Goal: Task Accomplishment & Management: Manage account settings

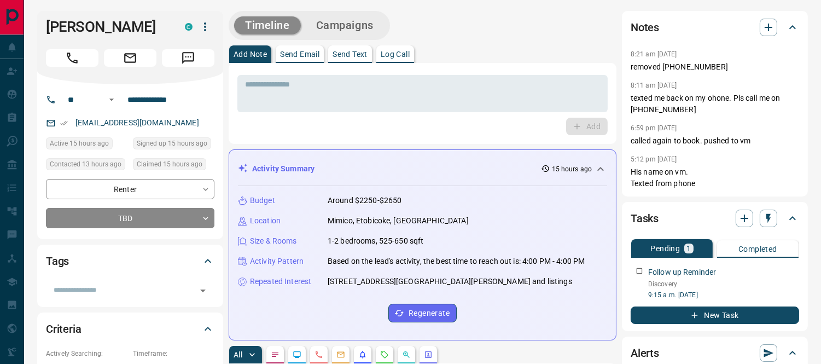
scroll to position [182, 0]
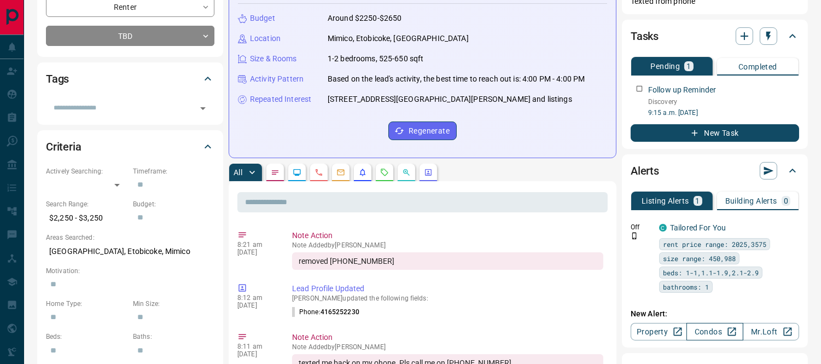
click at [712, 332] on link "Condos" at bounding box center [715, 332] width 56 height 18
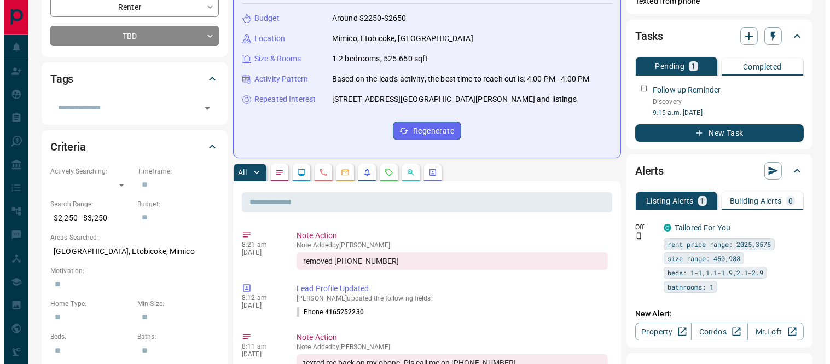
scroll to position [0, 0]
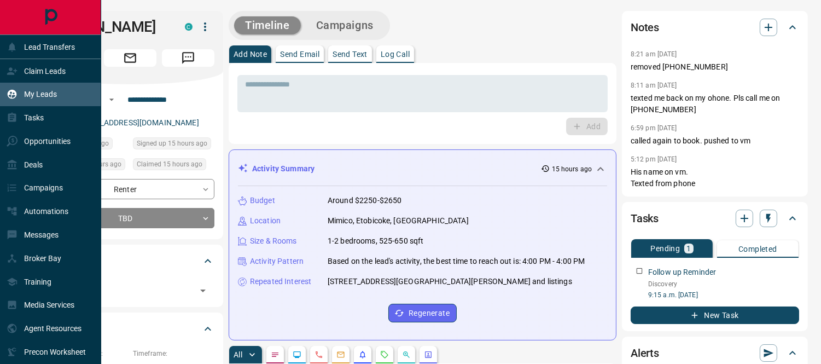
click at [20, 90] on div "My Leads" at bounding box center [32, 94] width 50 height 18
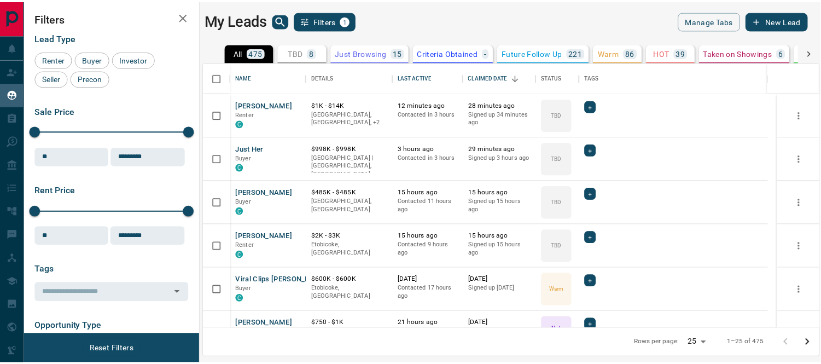
scroll to position [256, 614]
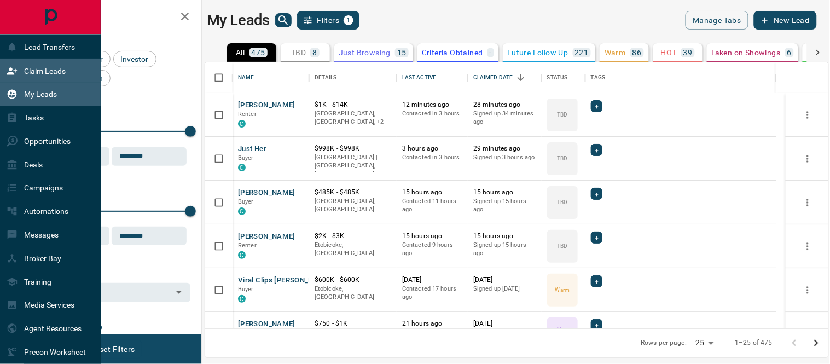
click at [31, 67] on p "Claim Leads" at bounding box center [45, 71] width 42 height 9
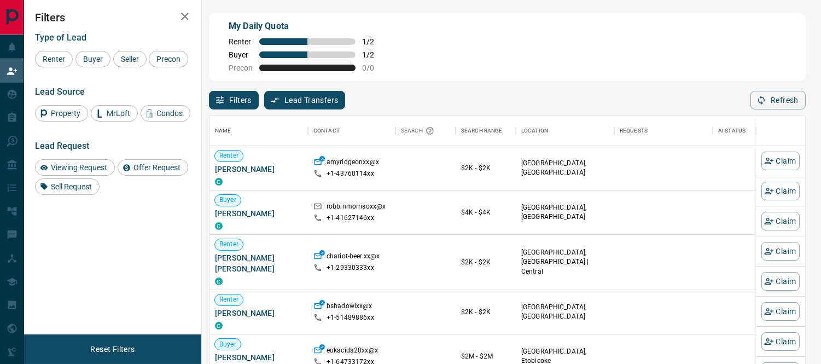
scroll to position [264, 587]
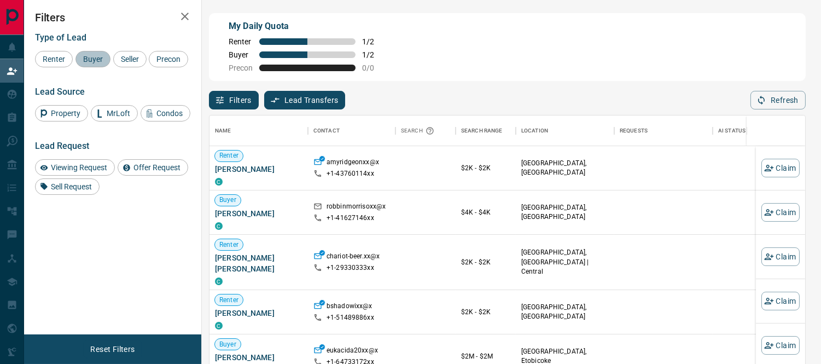
click at [97, 56] on span "Buyer" at bounding box center [92, 59] width 27 height 9
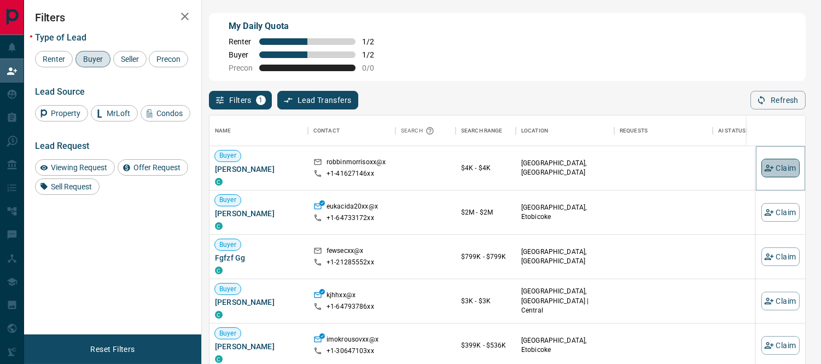
click at [768, 169] on button "Claim" at bounding box center [781, 168] width 38 height 19
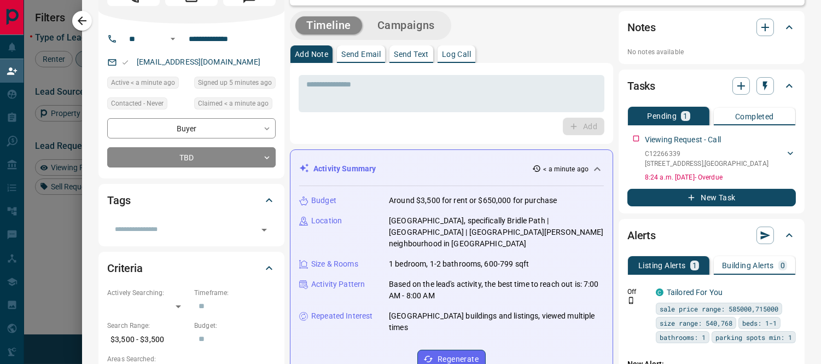
scroll to position [0, 0]
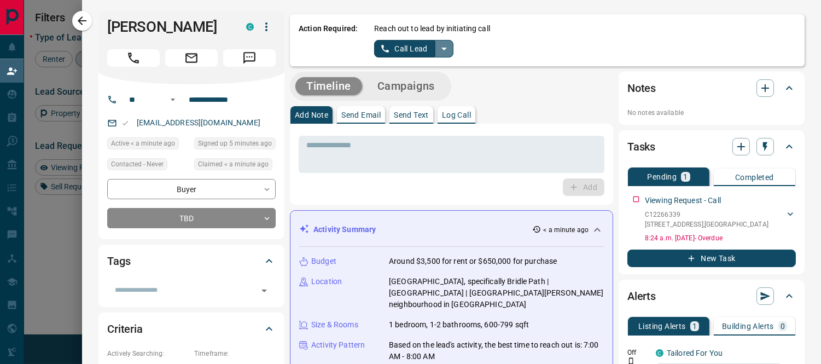
click at [438, 50] on icon "split button" at bounding box center [444, 48] width 13 height 13
click at [407, 85] on li "Log Manual Call" at bounding box center [413, 86] width 67 height 16
click at [397, 53] on button "Log Manual Call" at bounding box center [410, 49] width 72 height 18
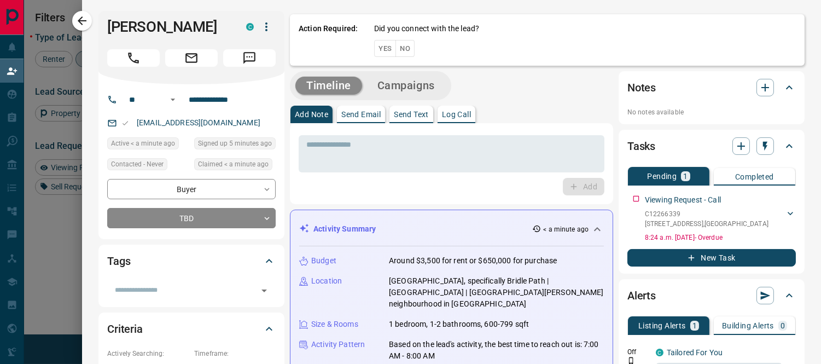
click at [398, 53] on button "No" at bounding box center [405, 48] width 19 height 17
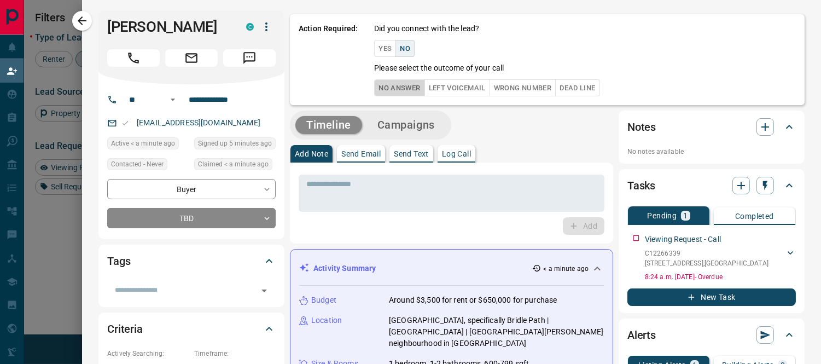
click at [390, 88] on button "No Answer" at bounding box center [399, 87] width 50 height 17
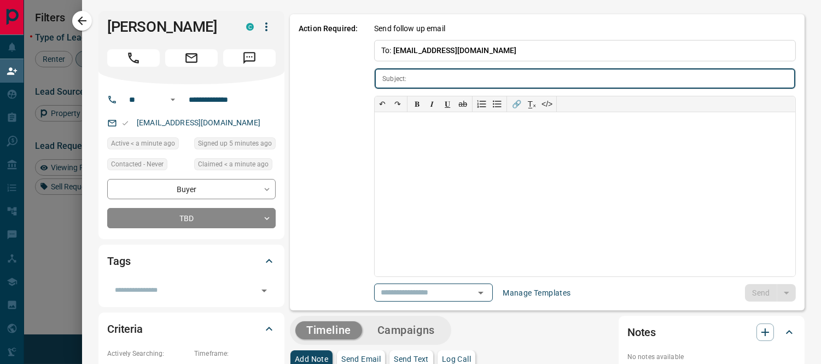
type input "**********"
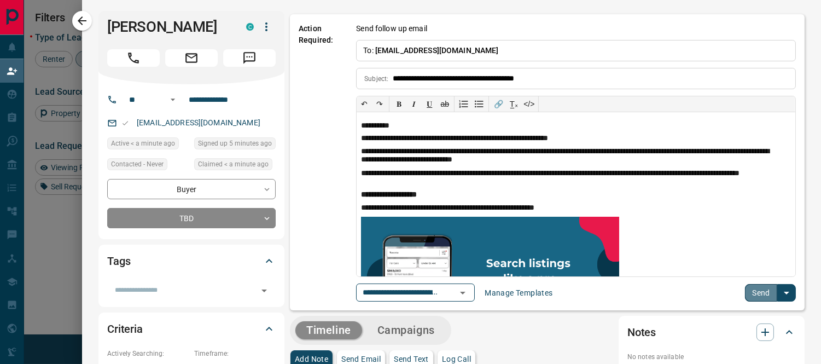
click at [753, 296] on button "Send" at bounding box center [761, 293] width 32 height 18
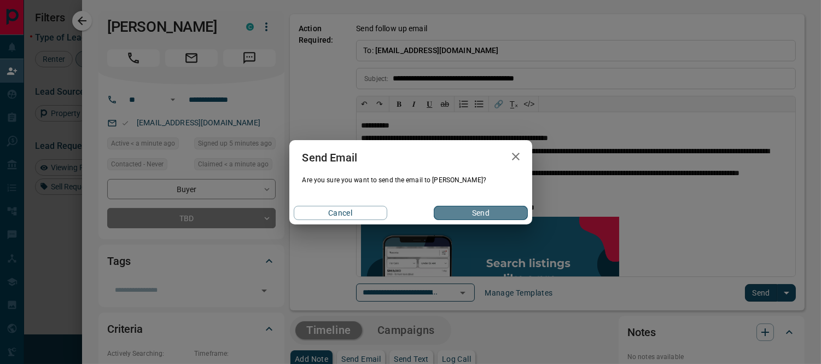
click at [473, 211] on button "Send" at bounding box center [481, 213] width 94 height 14
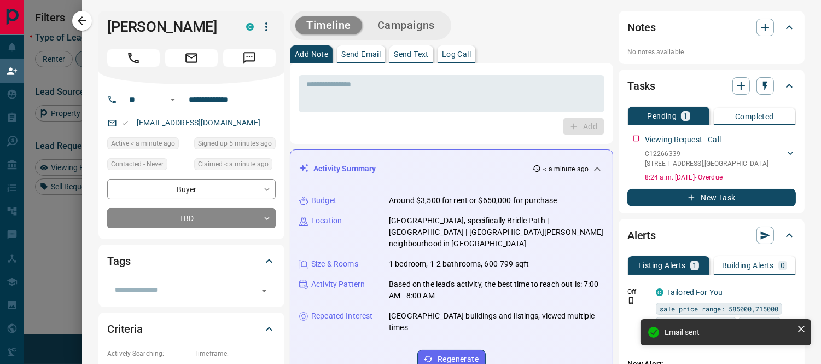
drag, startPoint x: 201, startPoint y: 29, endPoint x: 97, endPoint y: 26, distance: 104.0
click at [98, 26] on div "[PERSON_NAME] C" at bounding box center [191, 47] width 186 height 73
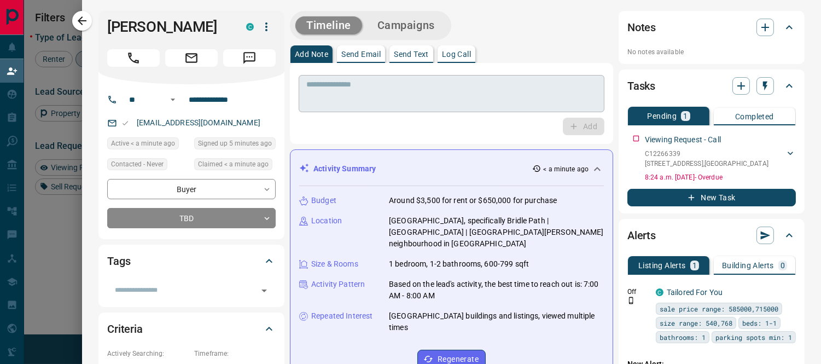
click at [358, 107] on div "* ​" at bounding box center [452, 93] width 306 height 37
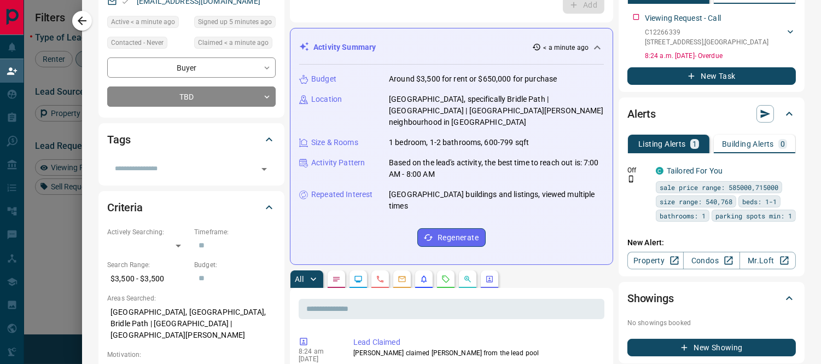
scroll to position [304, 0]
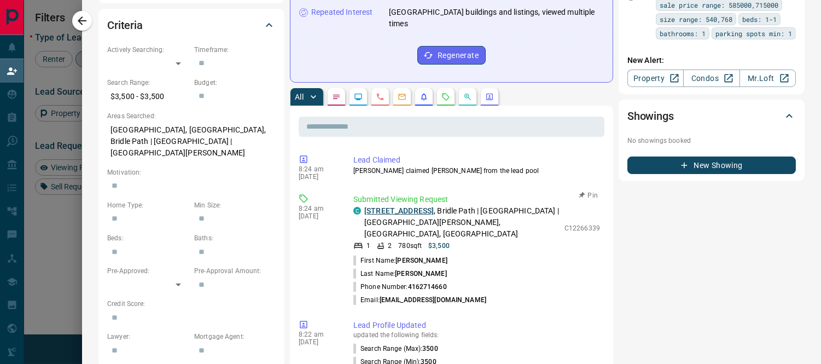
click at [434, 206] on link "[STREET_ADDRESS]" at bounding box center [398, 210] width 69 height 9
drag, startPoint x: 597, startPoint y: 210, endPoint x: 555, endPoint y: 210, distance: 41.6
copy p "C12266339"
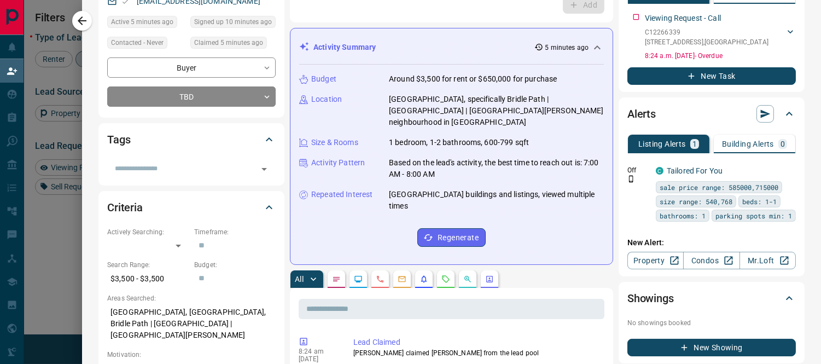
scroll to position [0, 0]
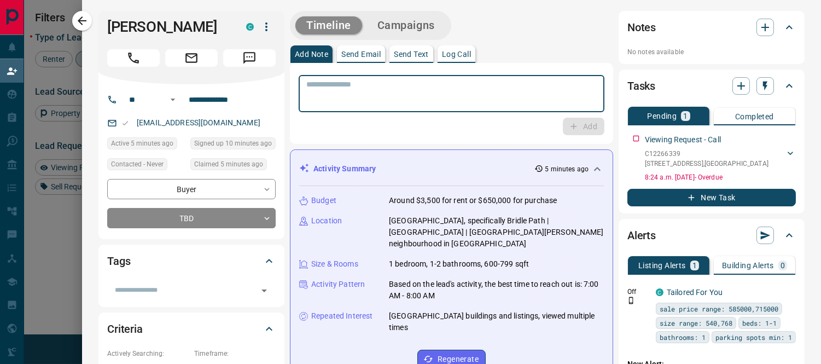
click at [345, 89] on textarea at bounding box center [451, 94] width 291 height 28
paste textarea "*********"
click at [306, 81] on textarea "*********" at bounding box center [450, 94] width 289 height 28
type textarea "**********"
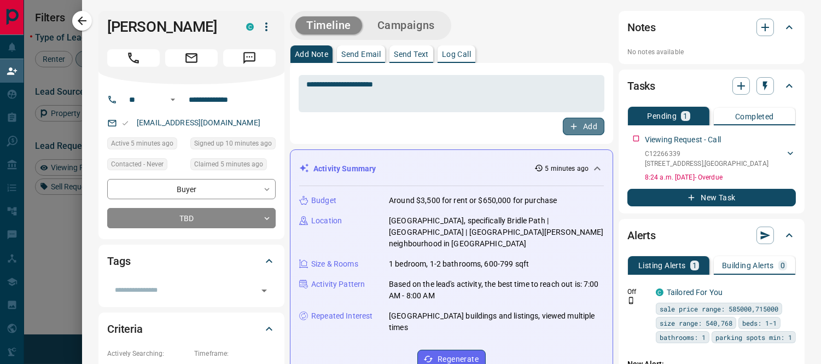
click at [579, 129] on button "Add" at bounding box center [584, 127] width 42 height 18
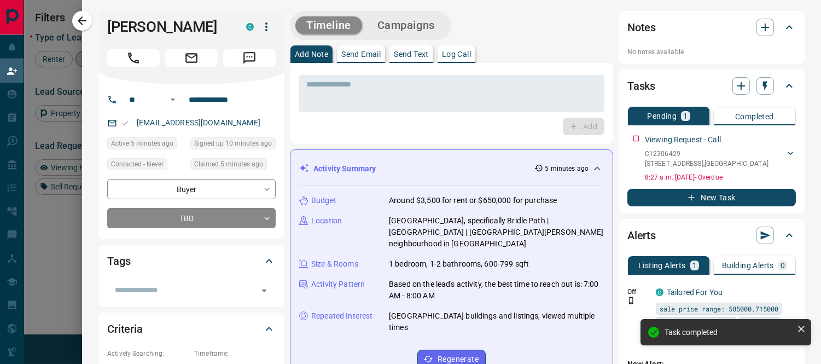
scroll to position [121, 0]
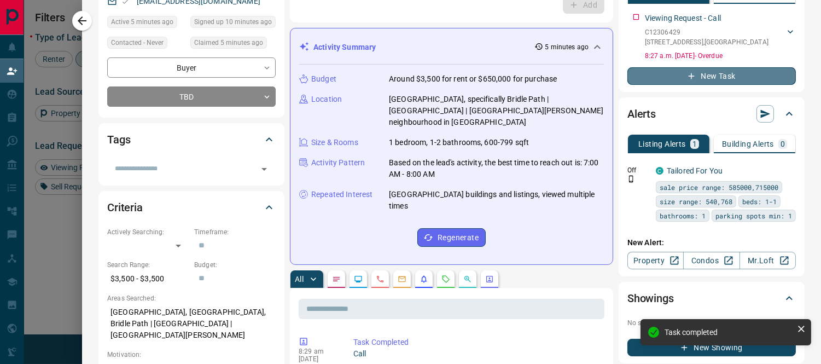
click at [675, 78] on button "New Task" at bounding box center [712, 76] width 169 height 18
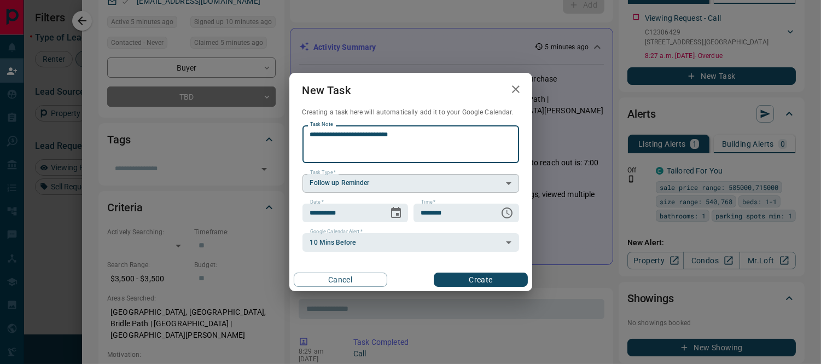
type textarea "**********"
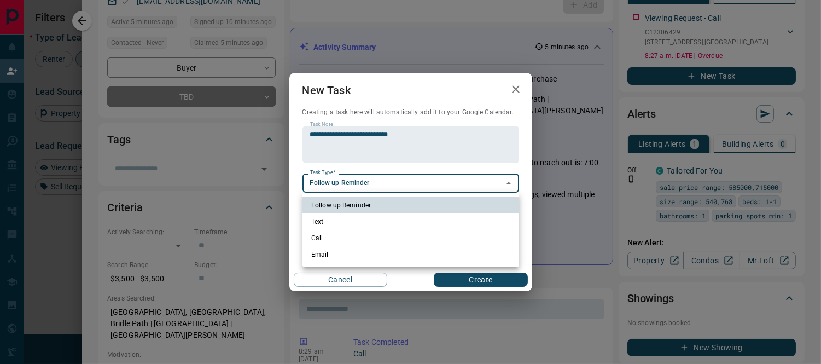
click at [402, 188] on body "Lead Transfers Claim Leads My Leads Tasks Opportunities Deals Campaigns Automat…" at bounding box center [410, 156] width 821 height 313
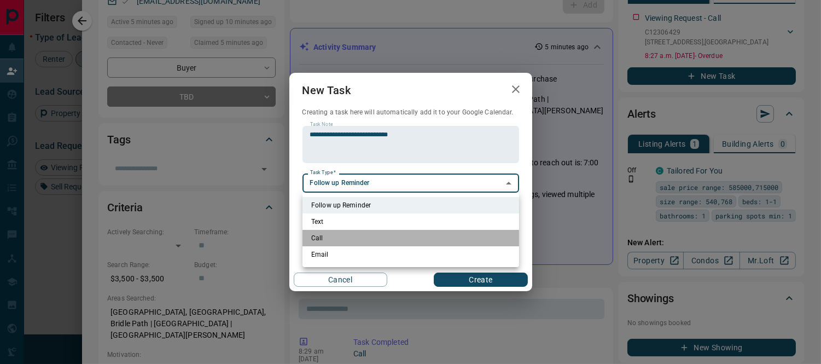
click at [327, 239] on li "Call" at bounding box center [411, 238] width 217 height 16
type input "**********"
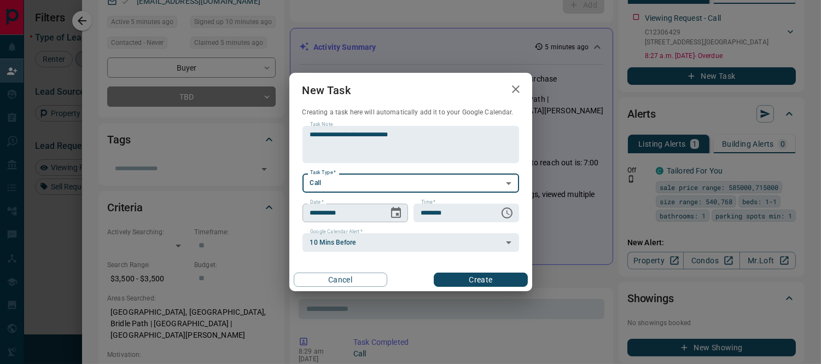
click at [391, 212] on icon "Choose date, selected date is Sep 17, 2025" at bounding box center [396, 212] width 13 height 13
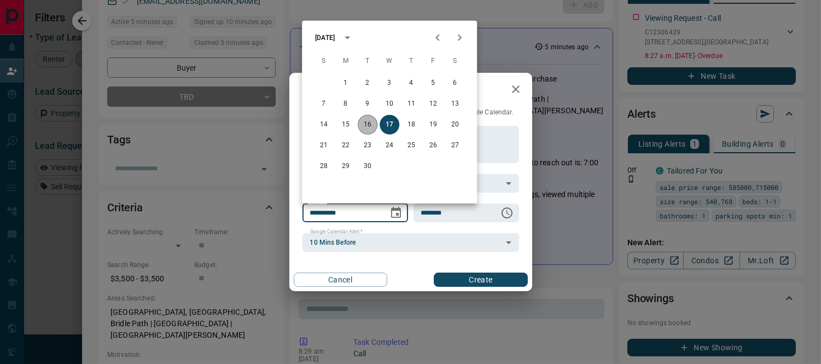
click at [361, 121] on button "16" at bounding box center [368, 125] width 20 height 20
type input "**********"
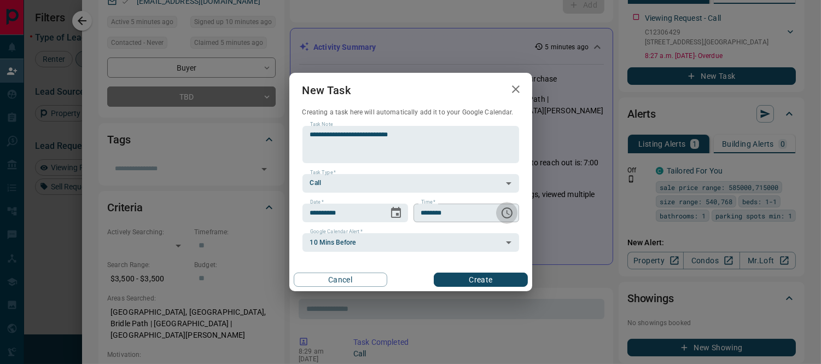
click at [506, 211] on icon "Choose time, selected time is 6:00 AM" at bounding box center [507, 212] width 13 height 13
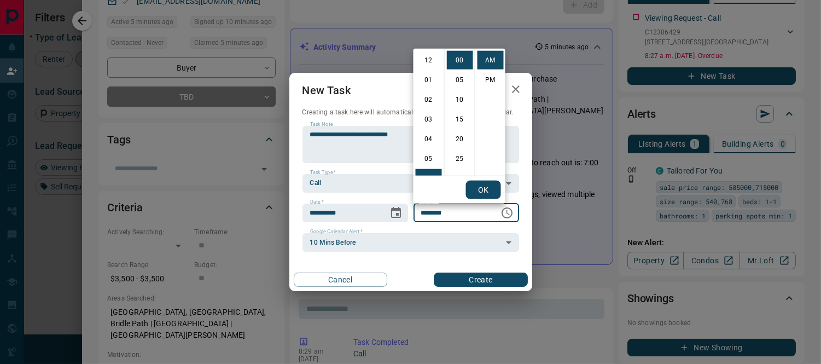
scroll to position [118, 0]
click at [433, 118] on li "09" at bounding box center [429, 120] width 26 height 19
click at [456, 119] on li "15" at bounding box center [460, 119] width 26 height 19
type input "********"
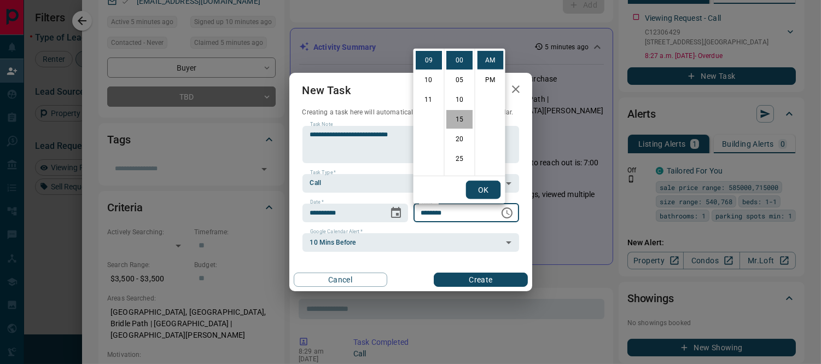
scroll to position [59, 0]
click at [479, 187] on button "OK" at bounding box center [483, 190] width 35 height 19
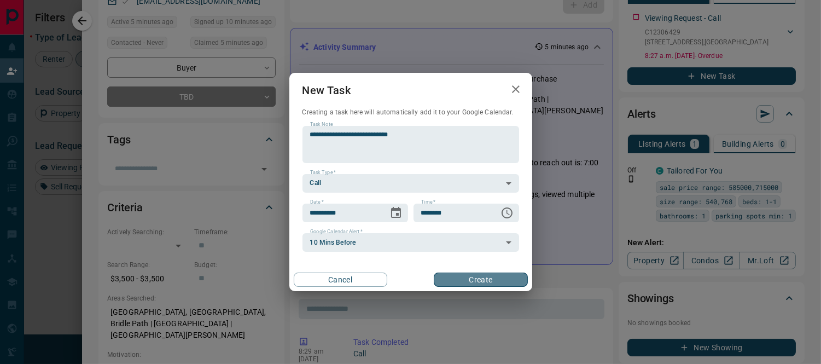
click at [494, 274] on button "Create" at bounding box center [481, 279] width 94 height 14
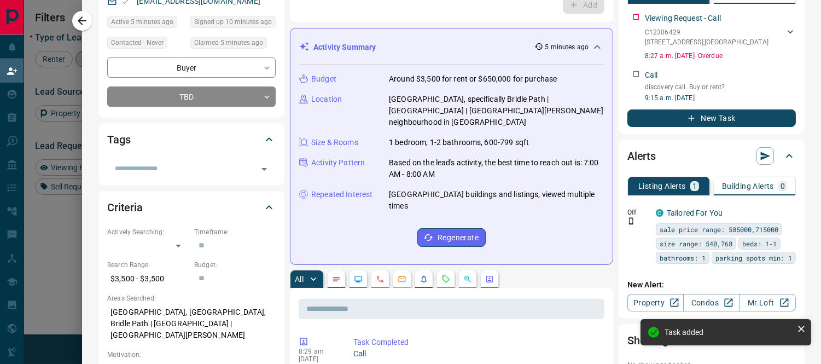
scroll to position [0, 0]
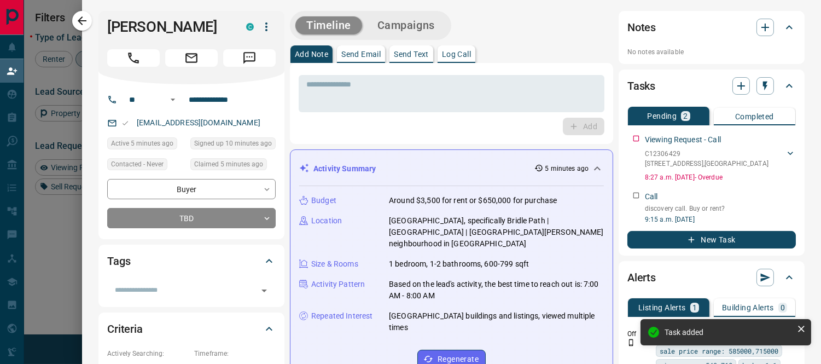
click at [98, 23] on div "[PERSON_NAME] C" at bounding box center [191, 47] width 186 height 73
click at [83, 19] on icon "button" at bounding box center [82, 20] width 13 height 13
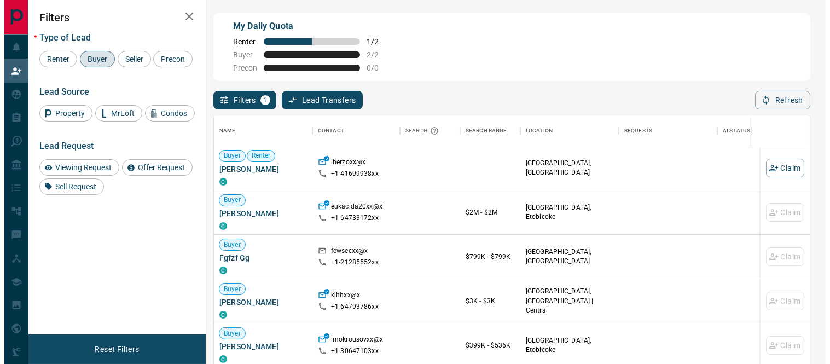
scroll to position [264, 587]
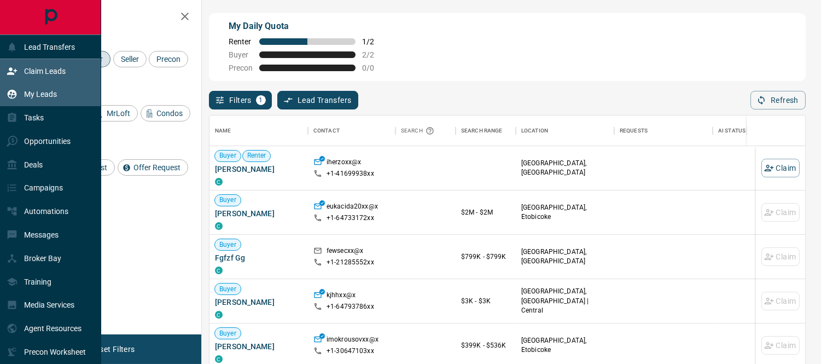
click at [29, 96] on p "My Leads" at bounding box center [40, 94] width 33 height 9
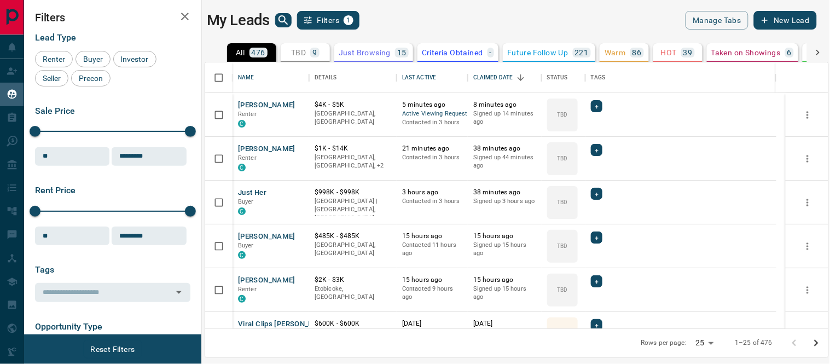
scroll to position [256, 614]
click at [242, 102] on button "[PERSON_NAME]" at bounding box center [266, 105] width 57 height 10
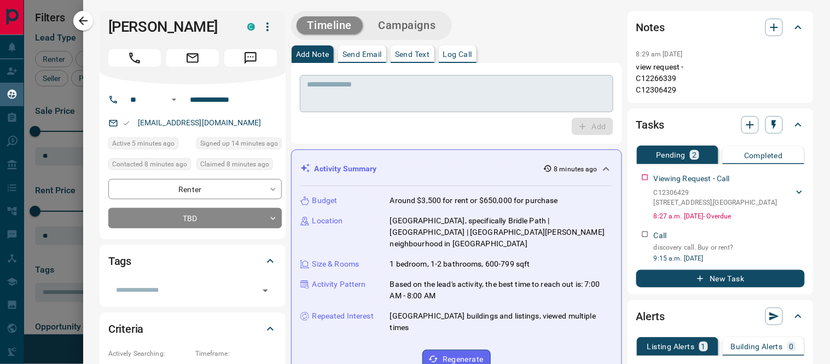
scroll to position [243, 0]
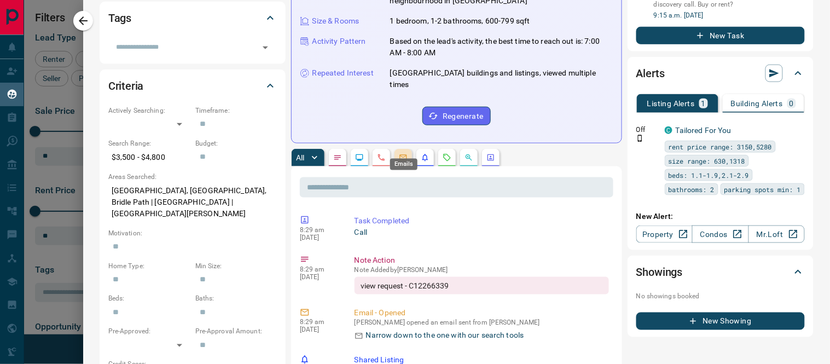
click at [401, 153] on icon "Emails" at bounding box center [403, 157] width 9 height 9
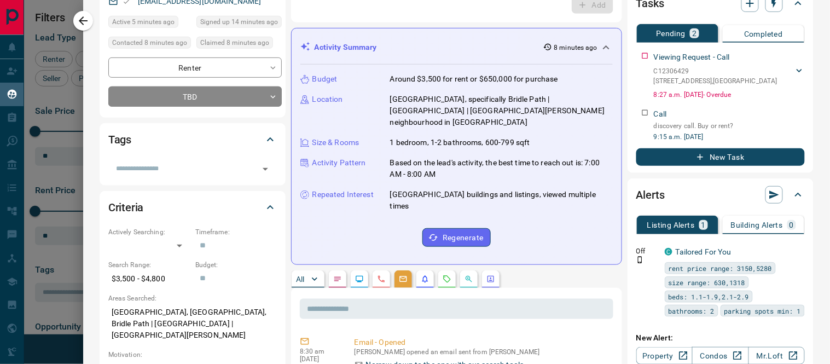
scroll to position [304, 0]
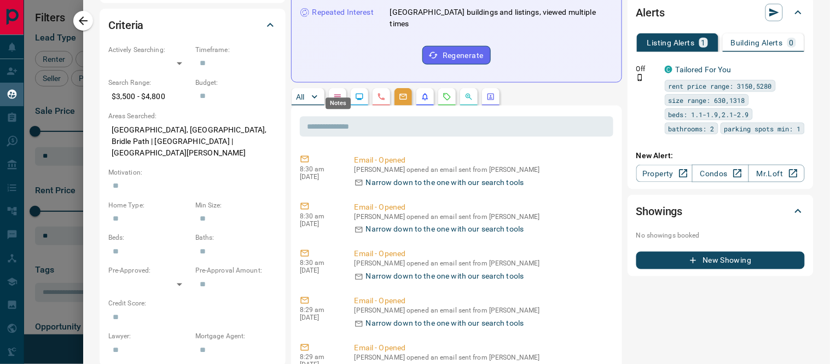
click at [338, 92] on icon "Notes" at bounding box center [337, 96] width 9 height 9
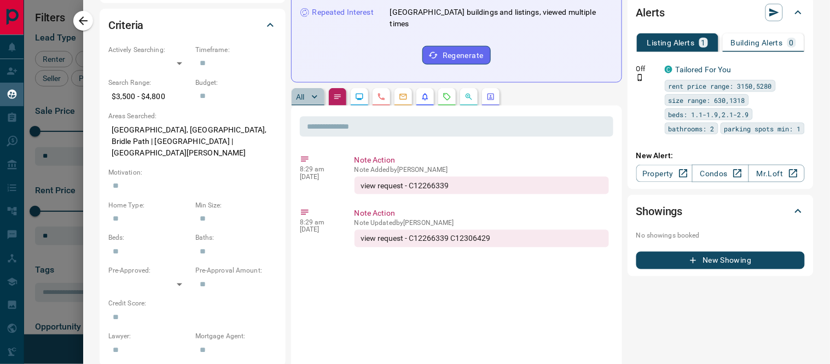
click at [305, 88] on button "All" at bounding box center [308, 97] width 33 height 18
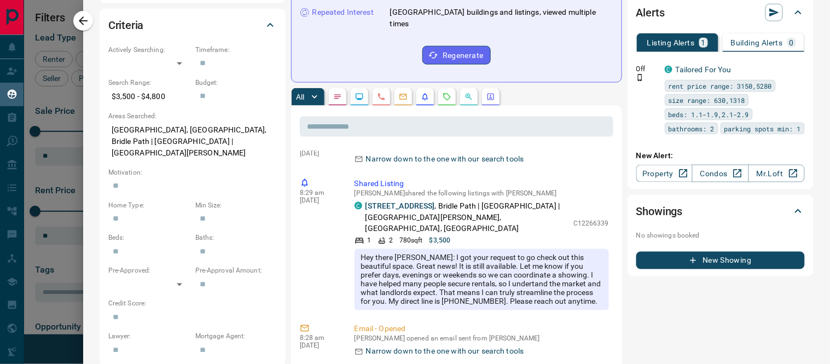
scroll to position [61, 0]
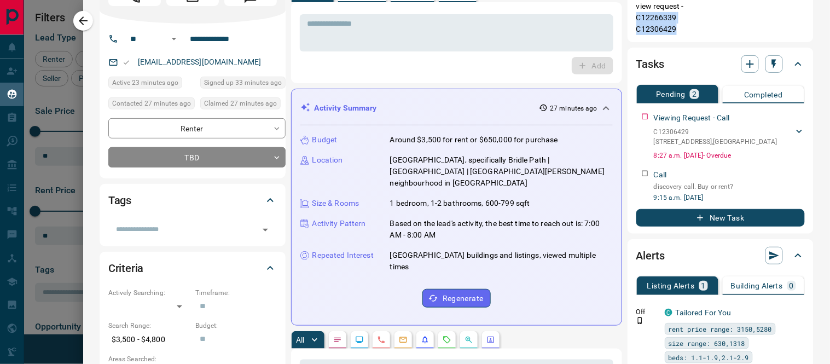
drag, startPoint x: 628, startPoint y: 19, endPoint x: 672, endPoint y: 26, distance: 45.0
click at [672, 26] on p "view request - C12266339 C12306429" at bounding box center [720, 18] width 169 height 34
copy p "C12266339 C12306429"
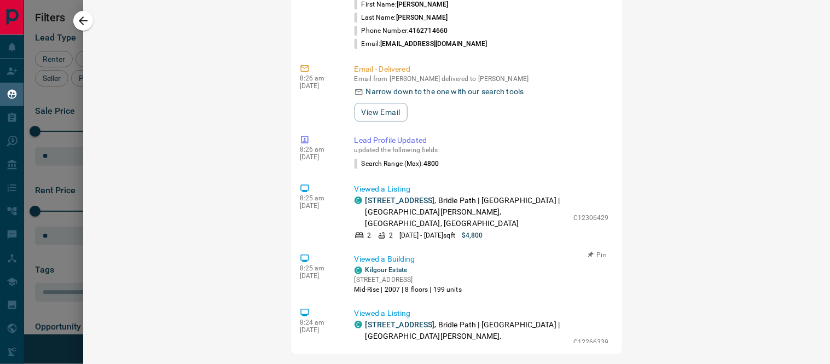
scroll to position [542, 0]
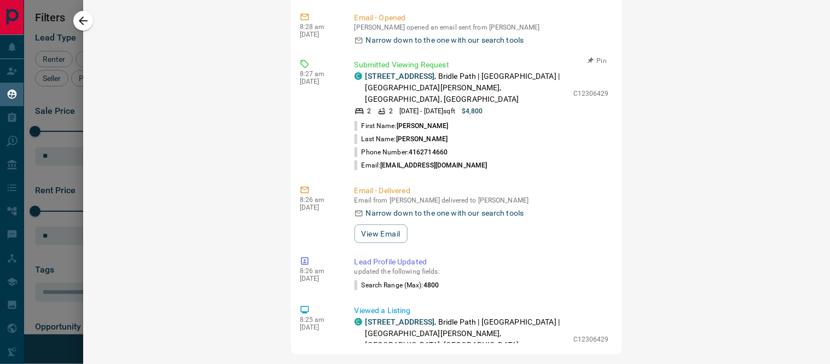
click at [364, 59] on p "Submitted Viewing Request" at bounding box center [482, 64] width 254 height 11
click at [376, 72] on link "[STREET_ADDRESS]" at bounding box center [399, 76] width 69 height 9
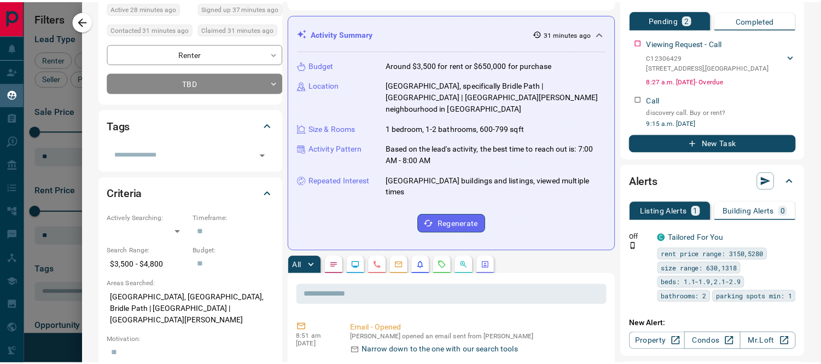
scroll to position [0, 0]
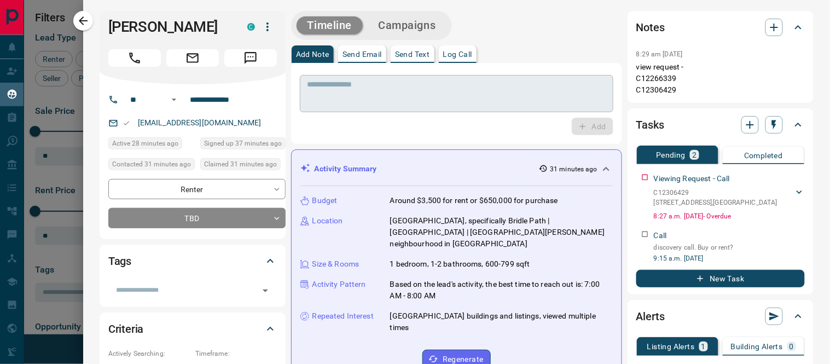
click at [334, 80] on textarea at bounding box center [456, 94] width 298 height 28
drag, startPoint x: 177, startPoint y: 119, endPoint x: 137, endPoint y: 121, distance: 40.0
click at [137, 121] on div "[EMAIL_ADDRESS][DOMAIN_NAME]" at bounding box center [196, 123] width 177 height 18
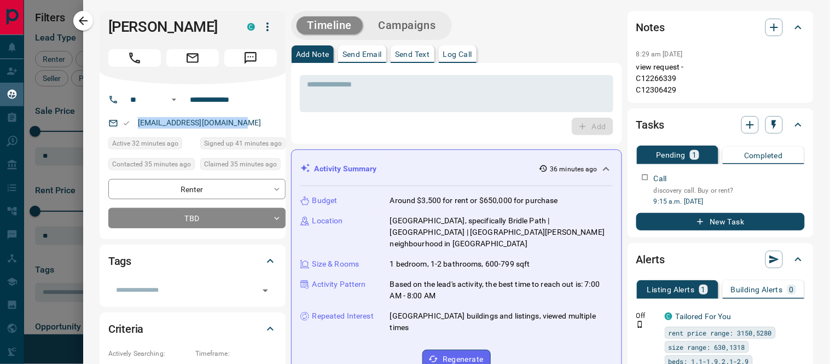
click at [86, 23] on icon "button" at bounding box center [83, 20] width 13 height 13
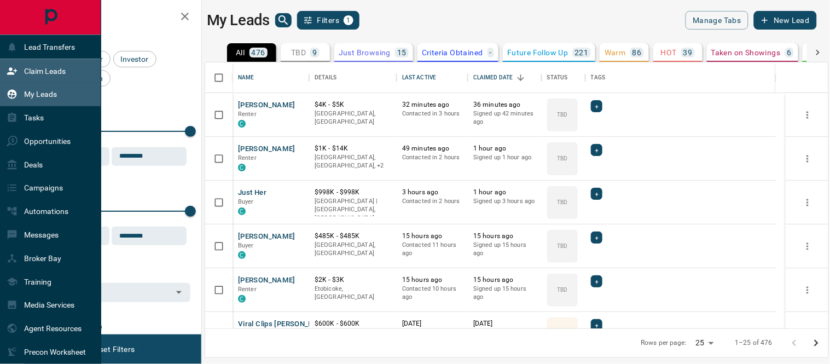
click at [30, 67] on p "Claim Leads" at bounding box center [45, 71] width 42 height 9
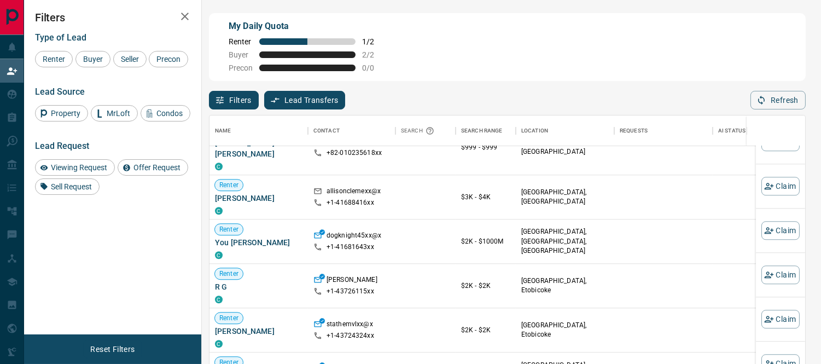
scroll to position [486, 0]
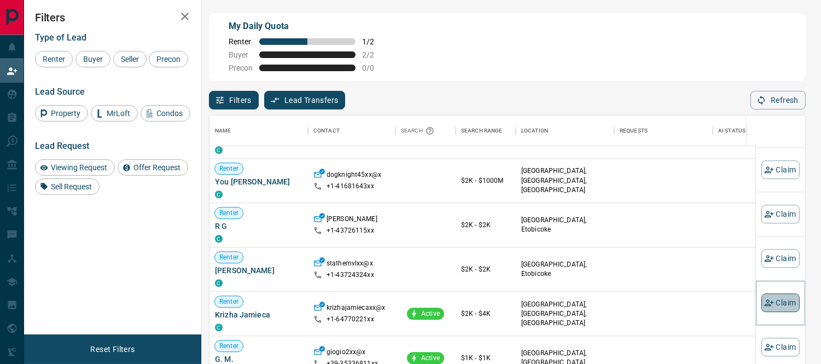
click at [776, 299] on button "Claim" at bounding box center [781, 303] width 38 height 19
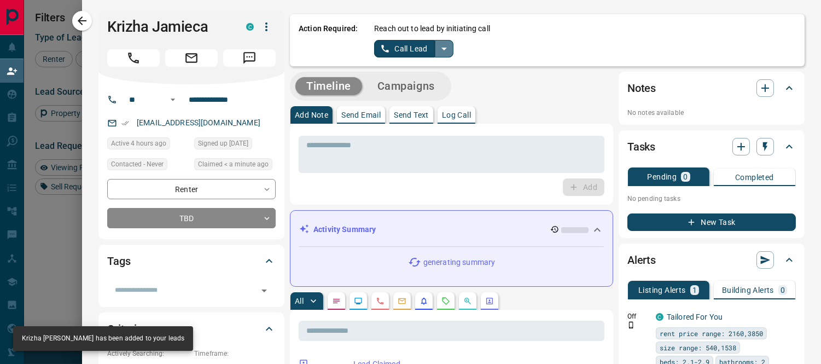
click at [438, 44] on icon "split button" at bounding box center [444, 48] width 13 height 13
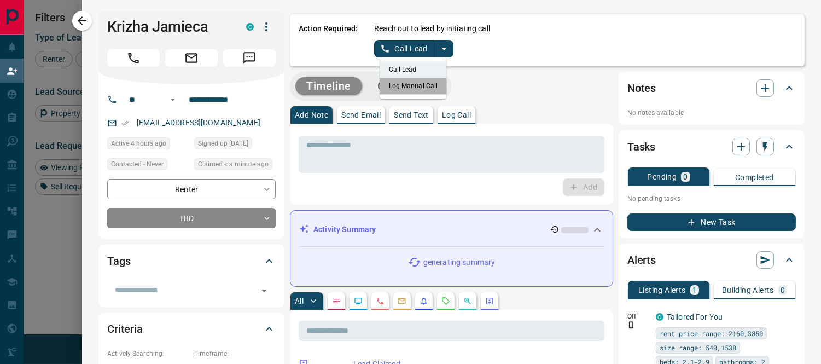
click at [405, 88] on li "Log Manual Call" at bounding box center [413, 86] width 67 height 16
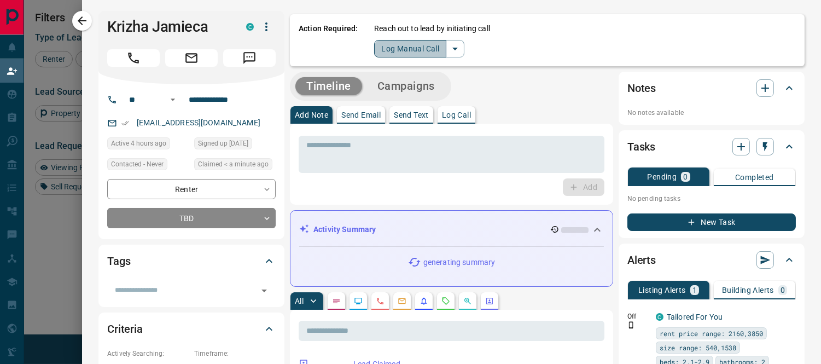
click at [396, 48] on button "Log Manual Call" at bounding box center [410, 49] width 72 height 18
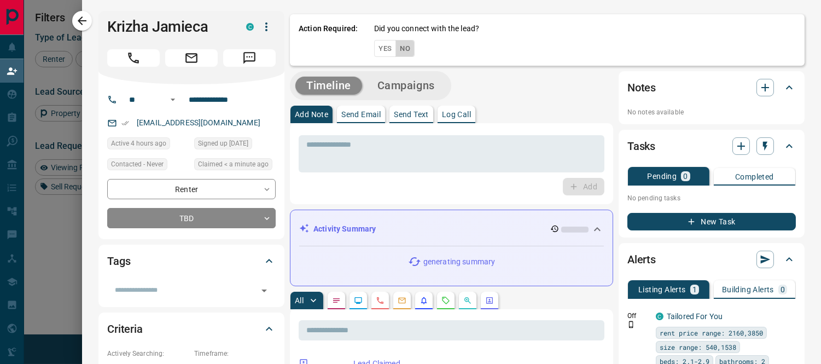
click at [396, 51] on button "No" at bounding box center [405, 48] width 19 height 17
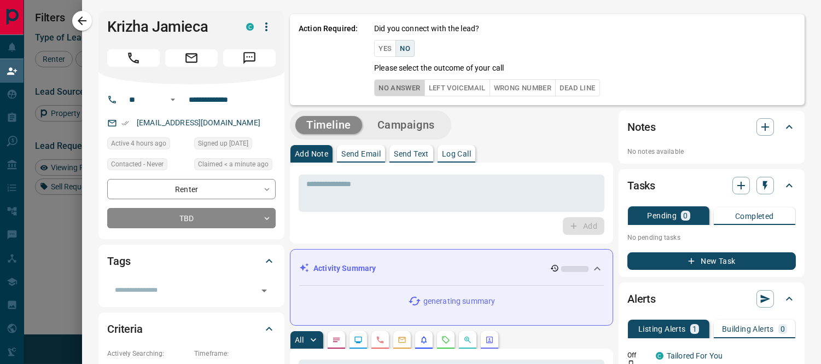
click at [392, 85] on button "No Answer" at bounding box center [399, 87] width 50 height 17
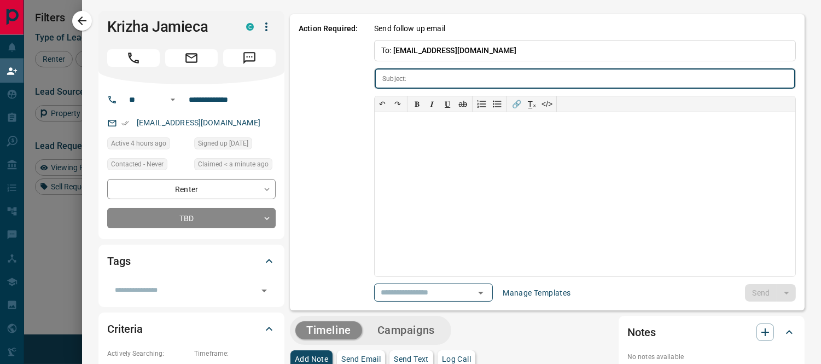
type input "**********"
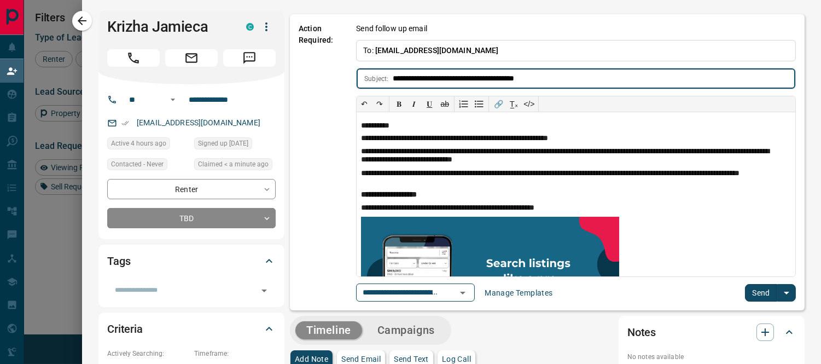
click at [750, 294] on button "Send" at bounding box center [761, 293] width 32 height 18
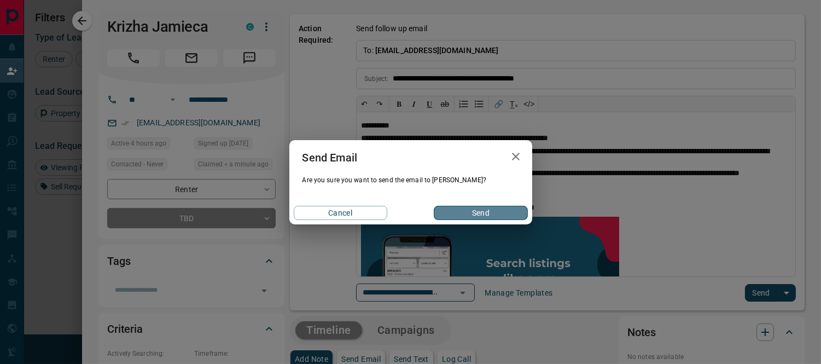
click at [489, 211] on button "Send" at bounding box center [481, 213] width 94 height 14
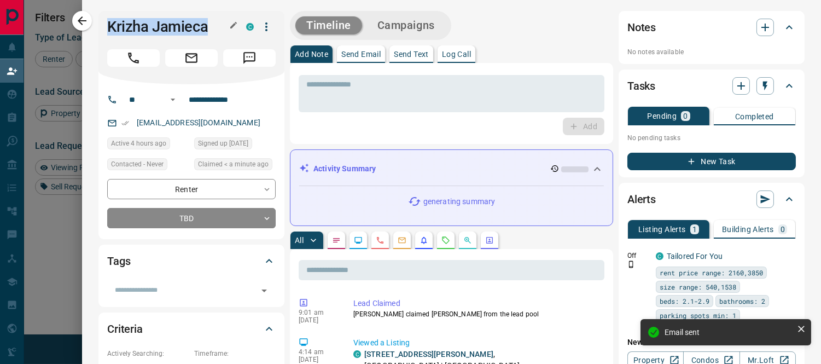
drag, startPoint x: 206, startPoint y: 23, endPoint x: 104, endPoint y: 29, distance: 102.5
click at [107, 29] on h1 "Krizha Jamieca" at bounding box center [168, 27] width 123 height 18
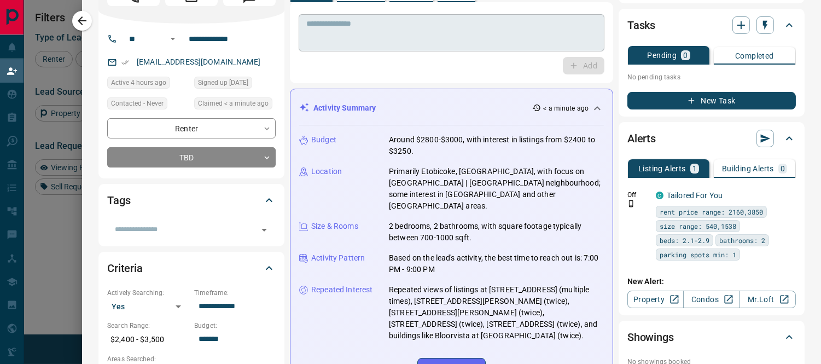
scroll to position [0, 0]
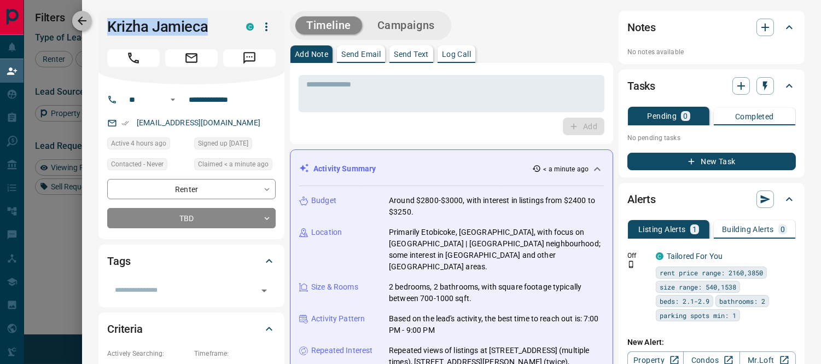
click at [77, 18] on icon "button" at bounding box center [82, 20] width 13 height 13
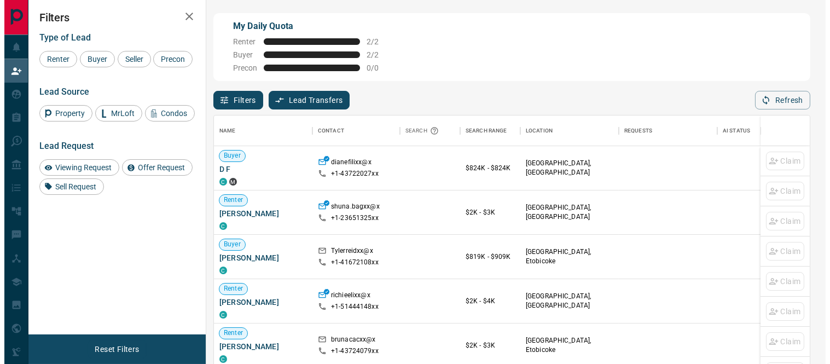
scroll to position [264, 587]
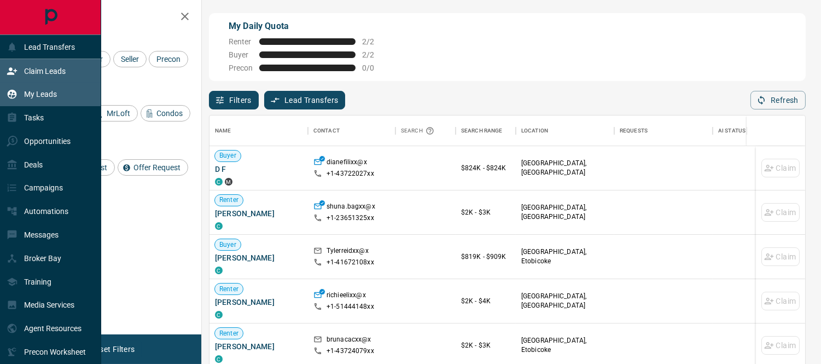
click at [31, 96] on p "My Leads" at bounding box center [40, 94] width 33 height 9
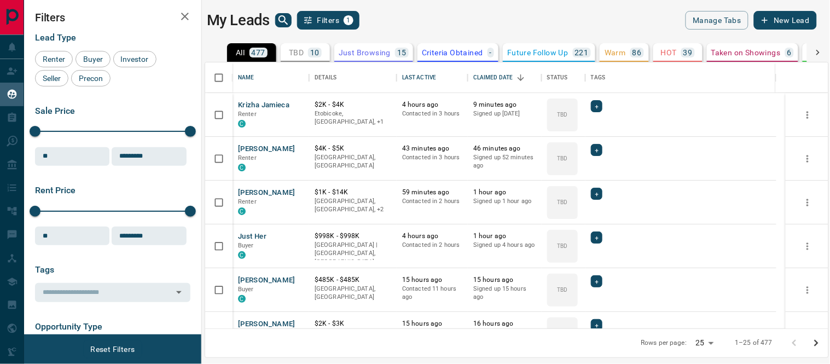
scroll to position [182, 0]
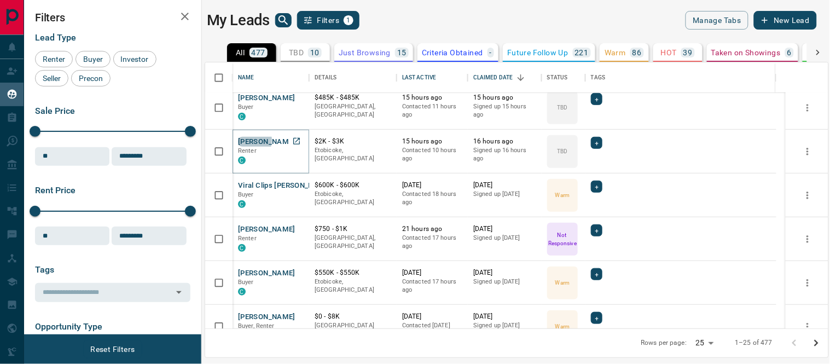
click at [247, 140] on button "[PERSON_NAME]" at bounding box center [266, 142] width 57 height 10
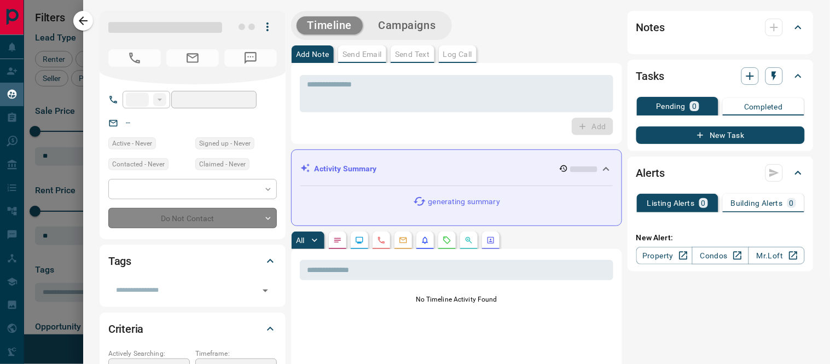
type input "**"
type input "**********"
type input "**"
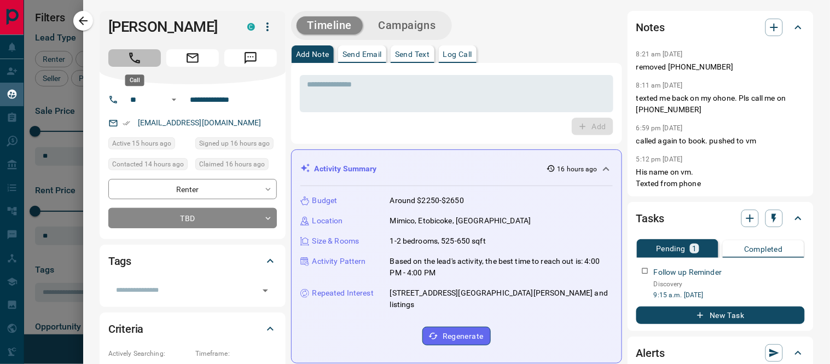
click at [140, 56] on icon "Call" at bounding box center [134, 58] width 14 height 14
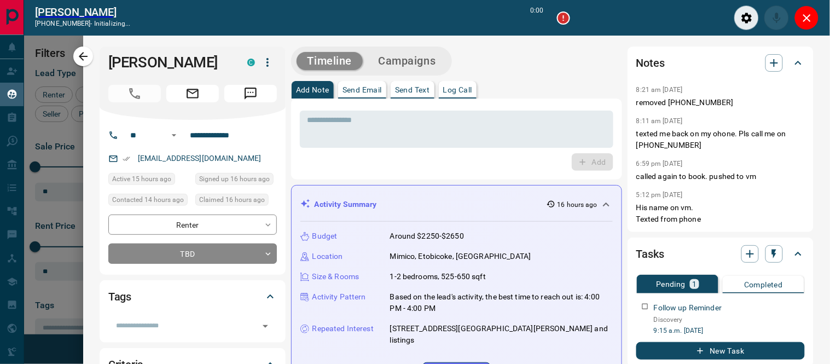
scroll to position [9, 9]
type input "*******"
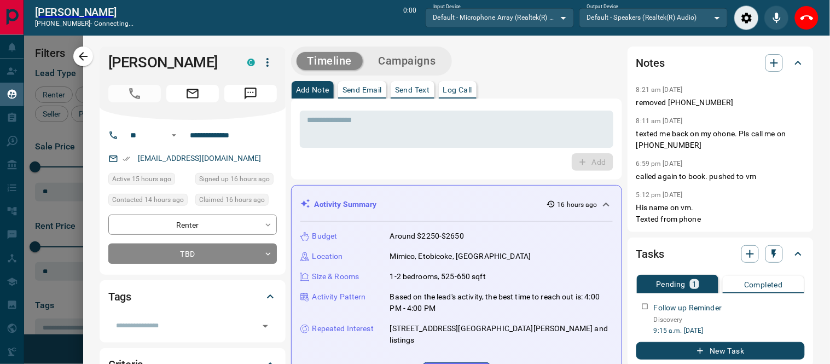
click at [792, 63] on icon at bounding box center [798, 62] width 13 height 13
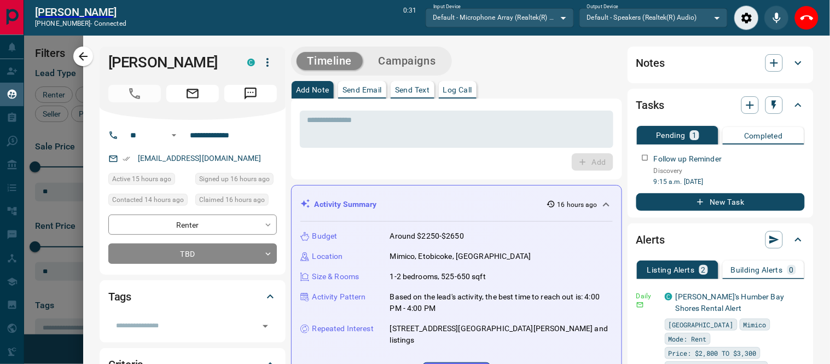
click at [456, 94] on button "Log Call" at bounding box center [458, 90] width 38 height 18
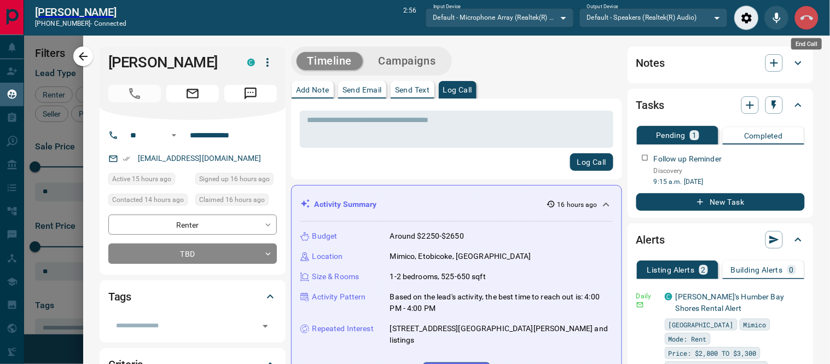
click at [811, 16] on icon "End Call" at bounding box center [806, 17] width 13 height 5
click at [385, 153] on div "Log Call" at bounding box center [457, 162] width 314 height 18
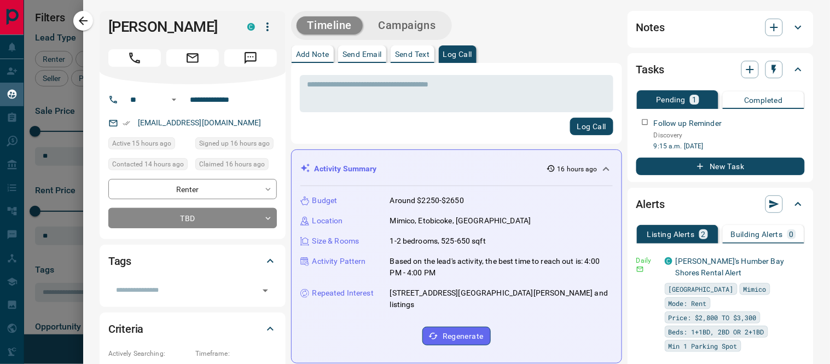
scroll to position [256, 614]
click at [376, 94] on textarea at bounding box center [456, 94] width 298 height 28
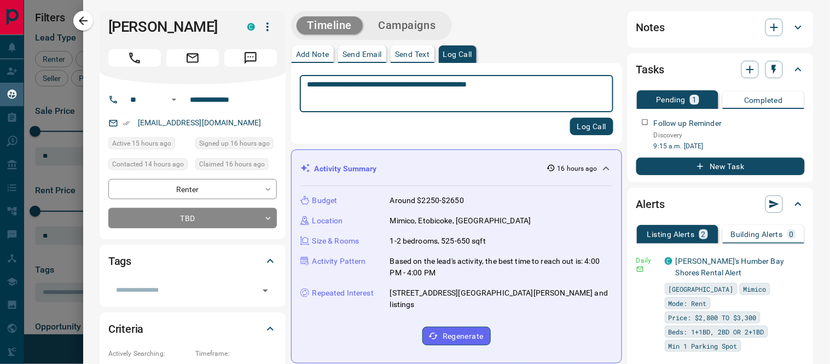
type textarea "**********"
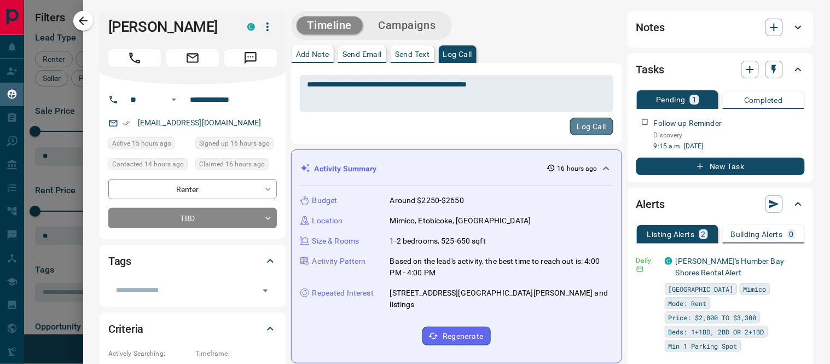
click at [578, 124] on button "Log Call" at bounding box center [591, 127] width 43 height 18
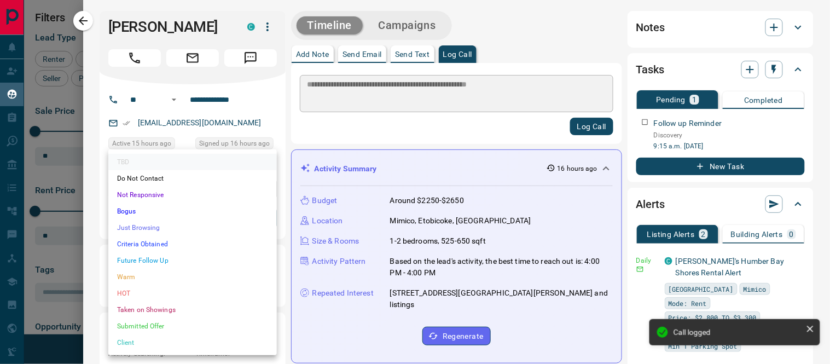
click at [272, 218] on body "Lead Transfers Claim Leads My Leads Tasks Opportunities Deals Campaigns Automat…" at bounding box center [415, 175] width 830 height 350
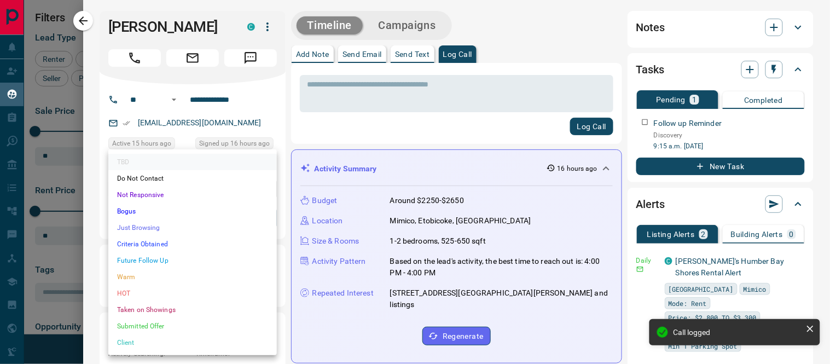
click at [145, 258] on li "Future Follow Up" at bounding box center [192, 260] width 169 height 16
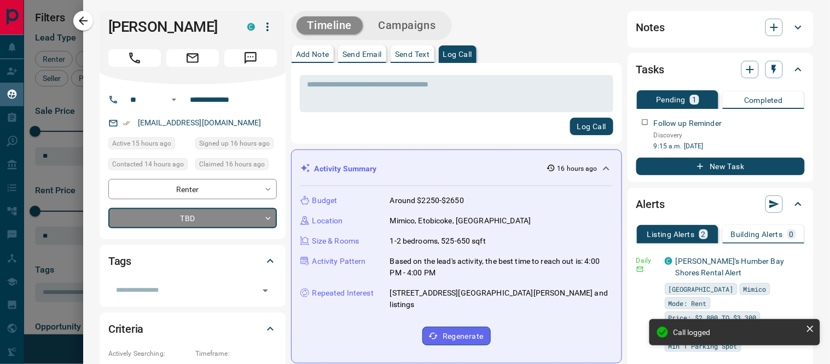
type input "*"
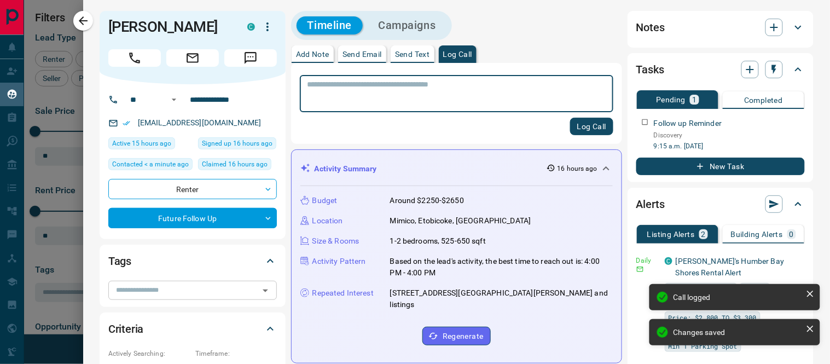
click at [268, 290] on icon "Open" at bounding box center [265, 290] width 13 height 13
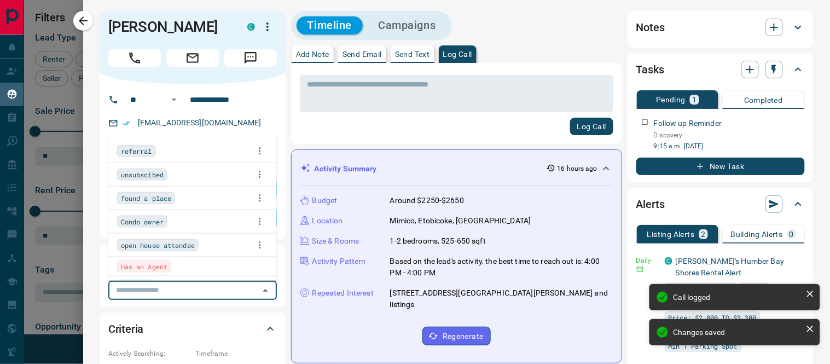
click at [168, 270] on div "Has an Agent" at bounding box center [144, 266] width 54 height 12
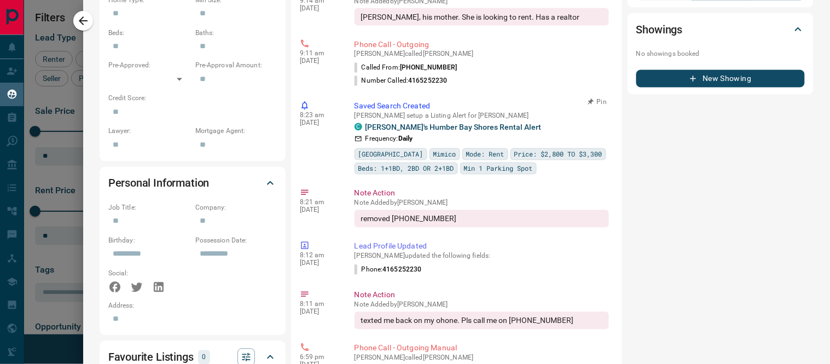
scroll to position [0, 0]
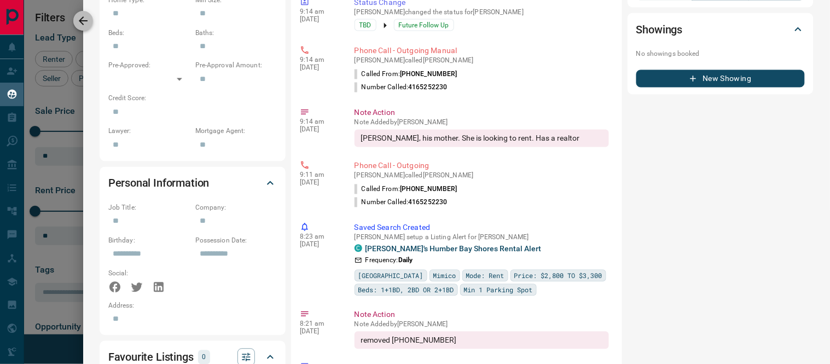
click at [79, 19] on icon "button" at bounding box center [83, 20] width 13 height 13
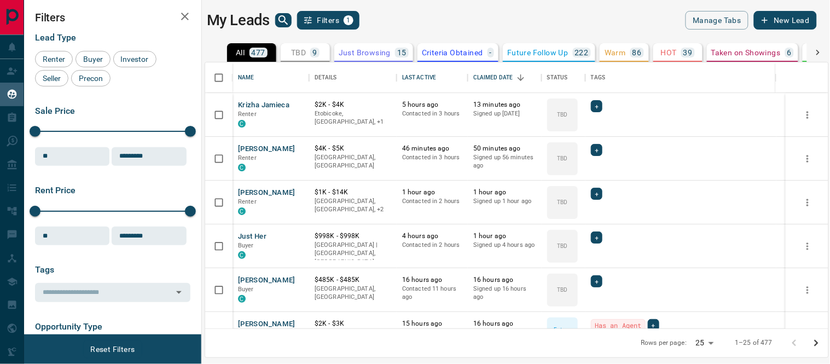
scroll to position [61, 0]
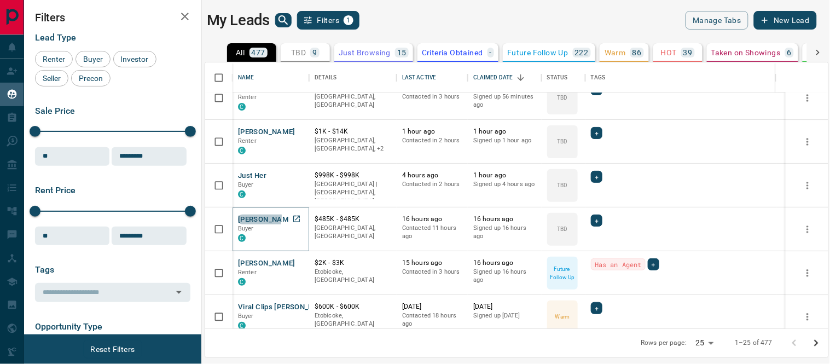
click at [253, 216] on button "[PERSON_NAME]" at bounding box center [266, 219] width 57 height 10
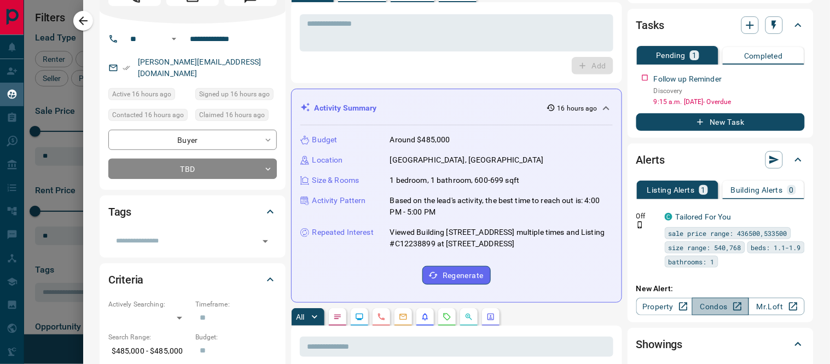
click at [698, 308] on link "Condos" at bounding box center [720, 307] width 56 height 18
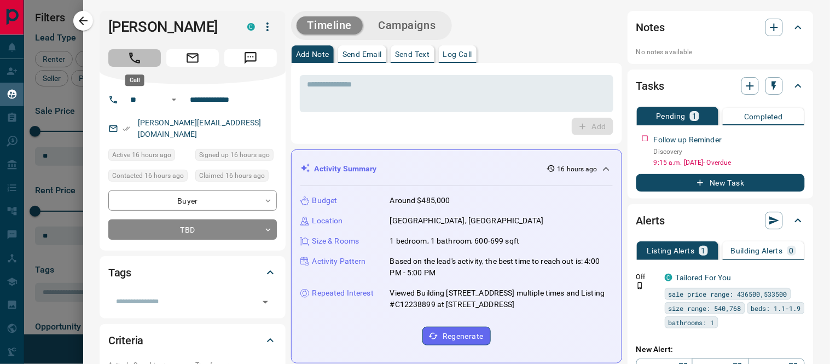
click at [129, 53] on icon "Call" at bounding box center [134, 58] width 11 height 11
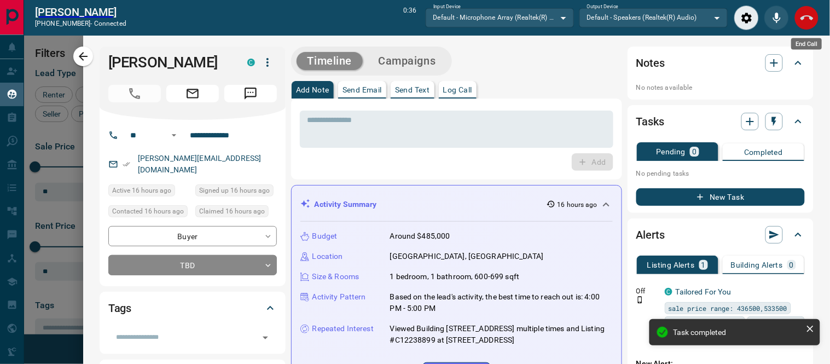
click at [807, 18] on icon "End Call" at bounding box center [806, 17] width 13 height 13
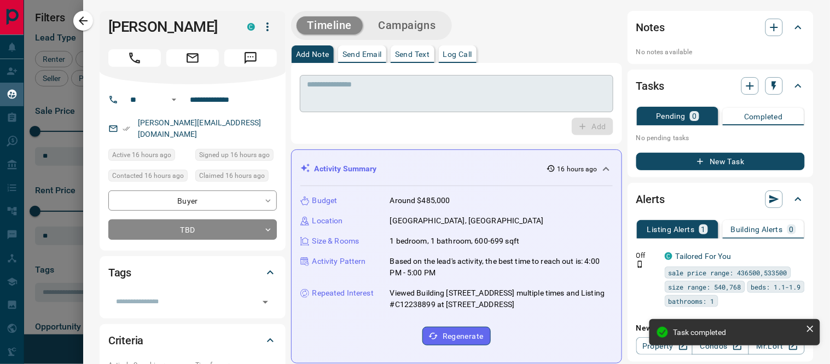
scroll to position [256, 614]
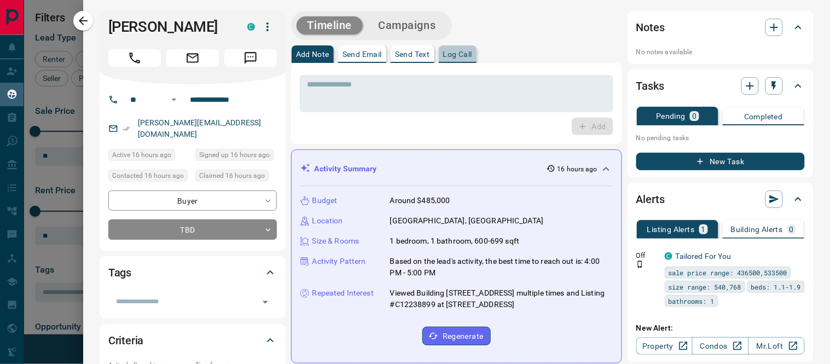
click at [455, 54] on p "Log Call" at bounding box center [457, 54] width 29 height 8
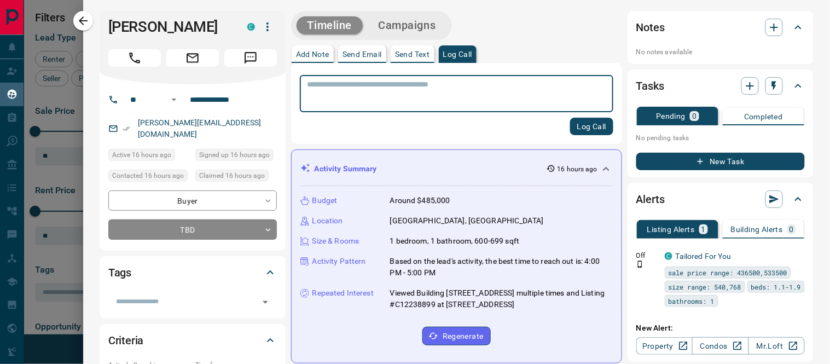
click at [393, 91] on textarea at bounding box center [456, 94] width 298 height 28
type textarea "**********"
click at [581, 124] on button "Log Call" at bounding box center [591, 127] width 43 height 18
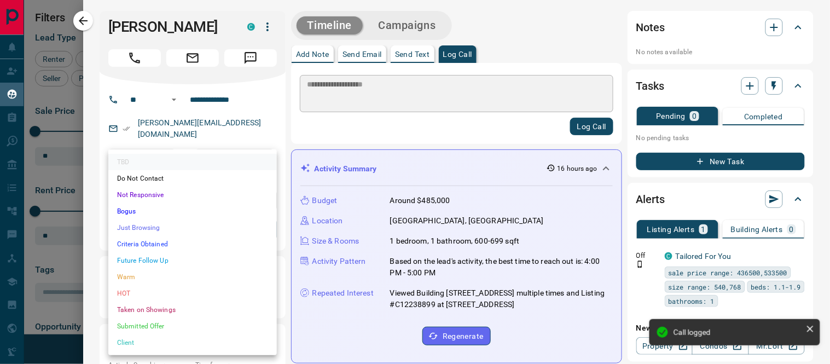
click at [269, 217] on body "Lead Transfers Claim Leads My Leads Tasks Opportunities Deals Campaigns Automat…" at bounding box center [415, 175] width 830 height 350
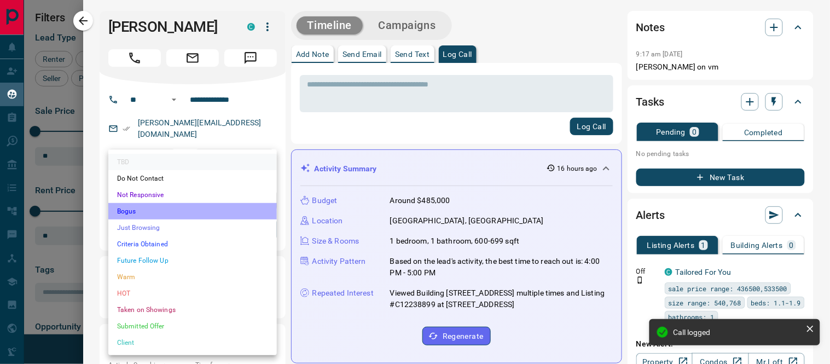
click at [122, 211] on li "Bogus" at bounding box center [192, 211] width 169 height 16
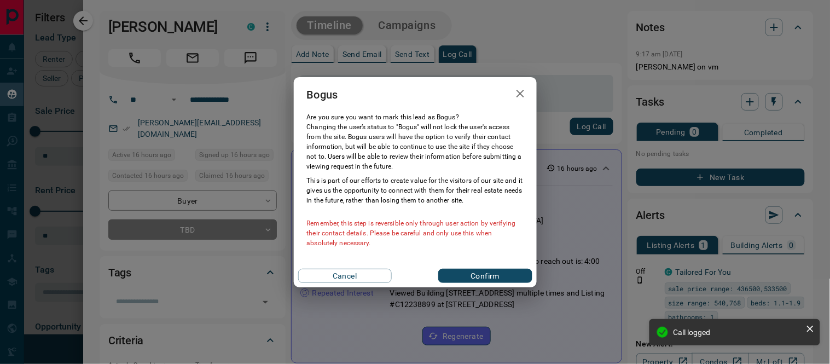
click at [519, 277] on button "Confirm" at bounding box center [485, 276] width 94 height 14
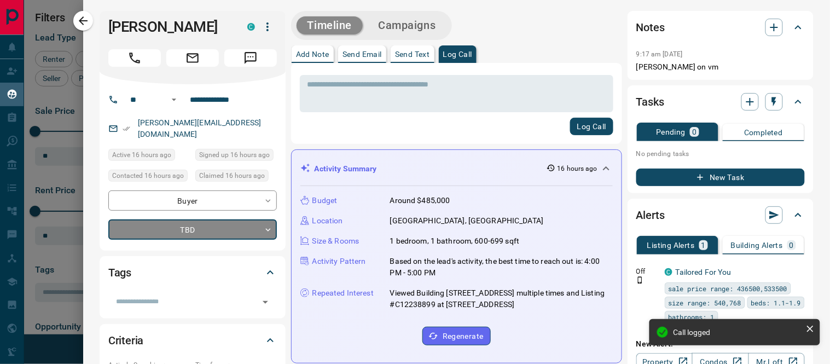
type input "**********"
type input "*"
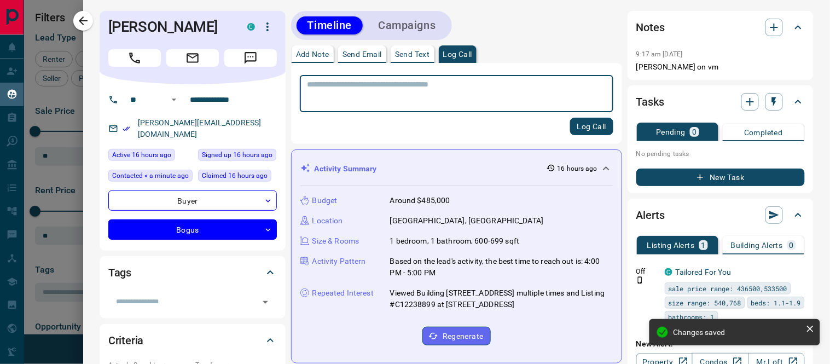
scroll to position [121, 0]
